Goal: Share content: Share content

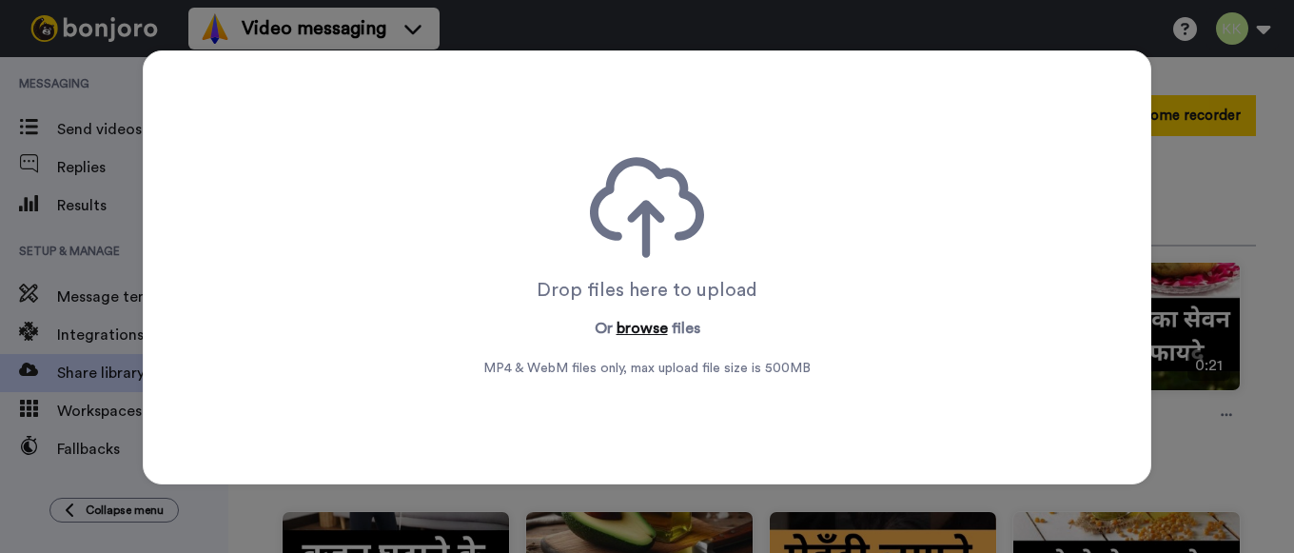
click at [655, 325] on button "browse" at bounding box center [642, 328] width 51 height 23
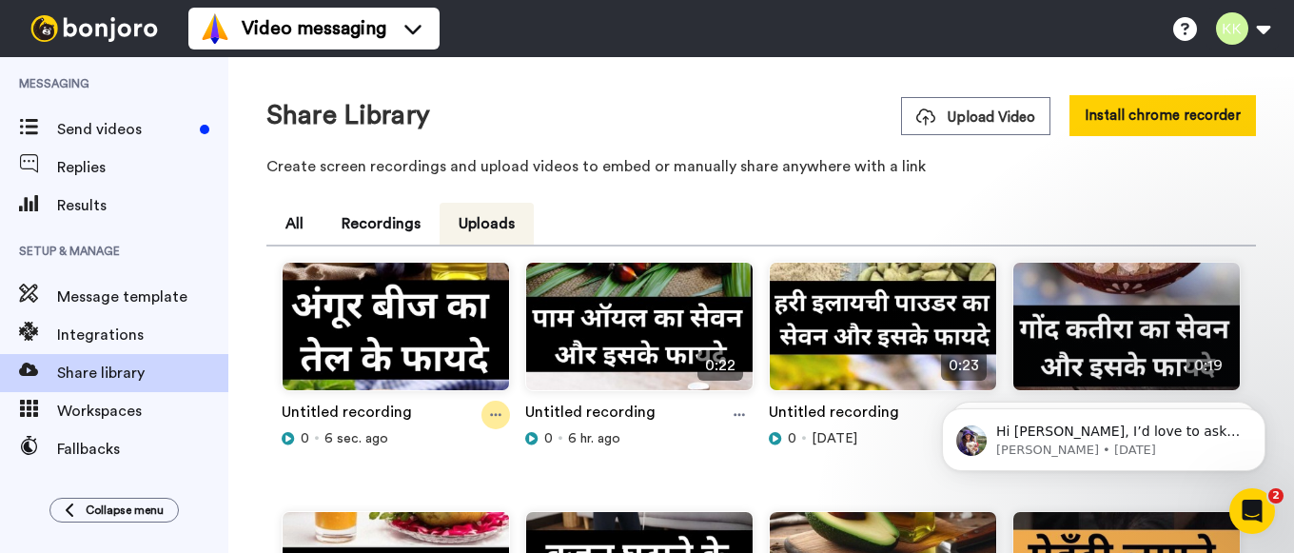
click at [493, 413] on icon at bounding box center [495, 414] width 11 height 13
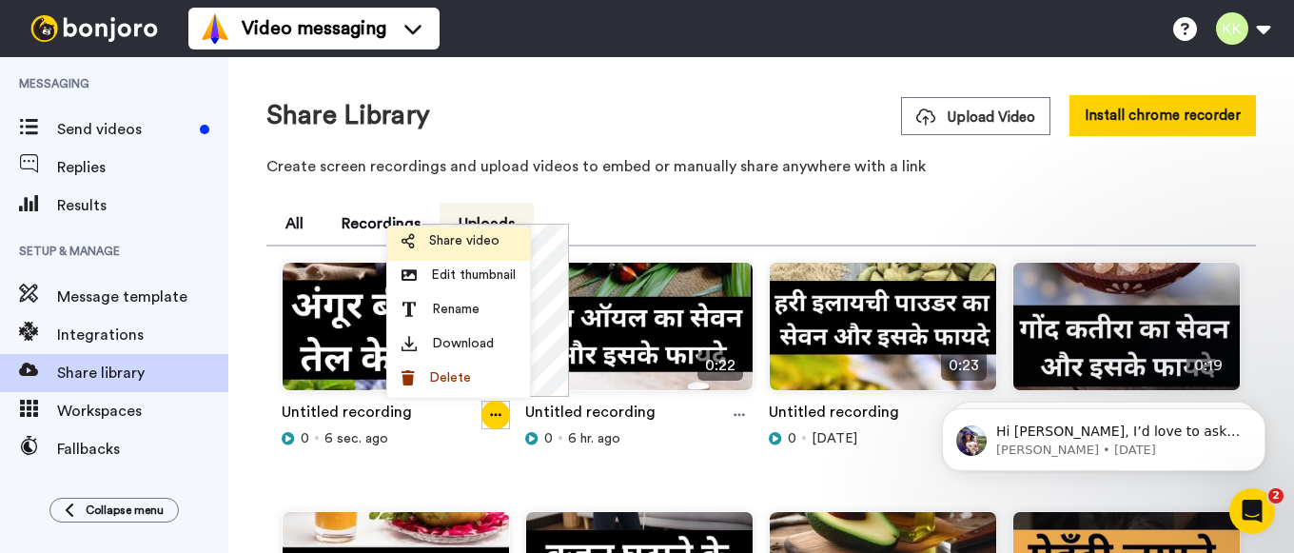
click at [455, 231] on li "Share video" at bounding box center [458, 244] width 143 height 34
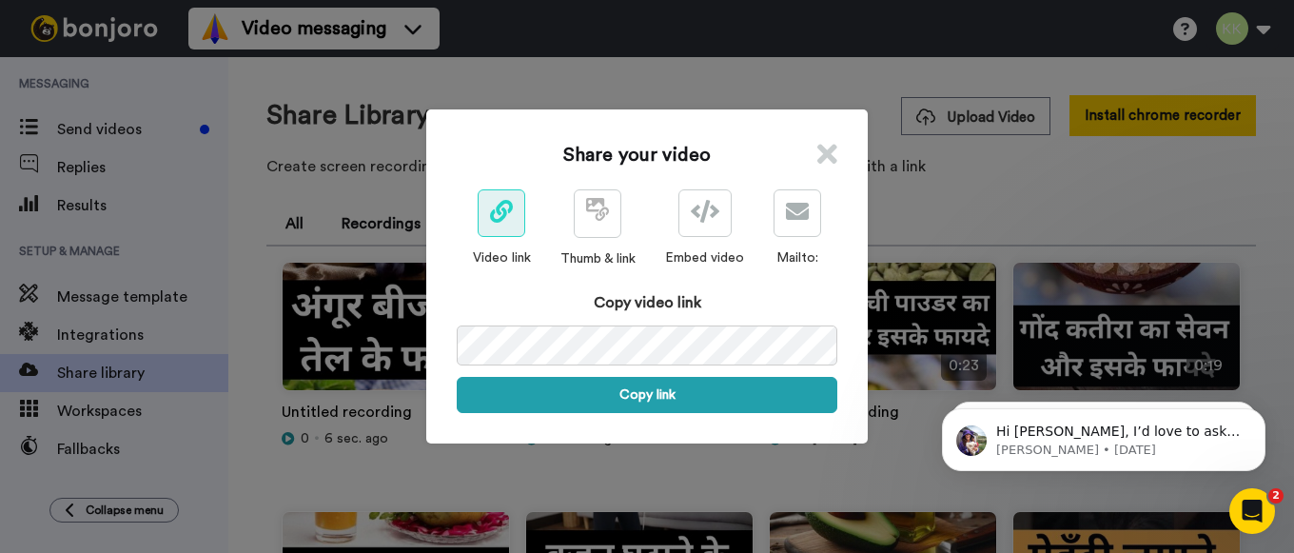
drag, startPoint x: 684, startPoint y: 391, endPoint x: 658, endPoint y: 419, distance: 38.4
click at [684, 392] on button "Copy link" at bounding box center [647, 395] width 381 height 36
